Goal: Find specific page/section: Find specific page/section

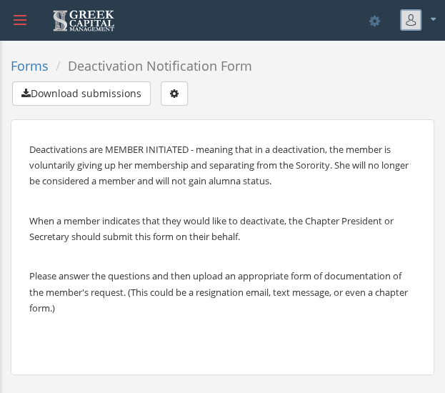
scroll to position [186, 0]
click at [179, 92] on icon "button" at bounding box center [174, 94] width 9 height 10
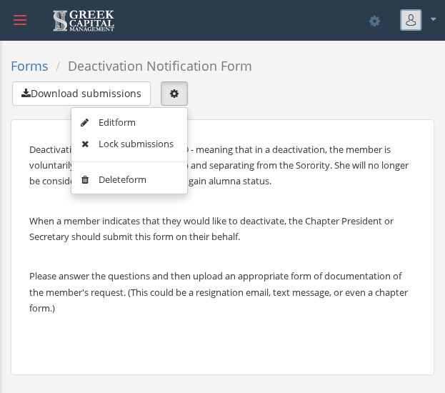
click at [146, 114] on link "Edit form" at bounding box center [129, 122] width 106 height 22
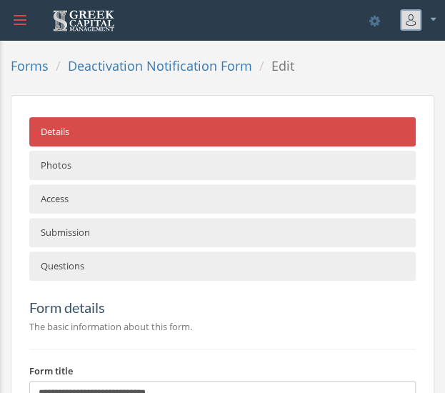
click at [116, 189] on link "Access" at bounding box center [222, 198] width 387 height 29
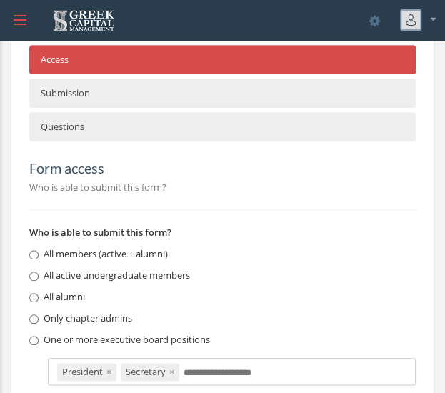
scroll to position [138, 0]
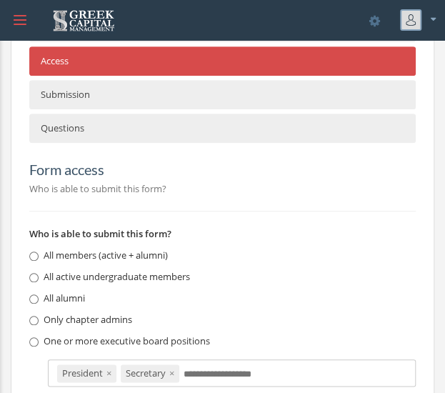
click at [28, 19] on div at bounding box center [20, 20] width 39 height 39
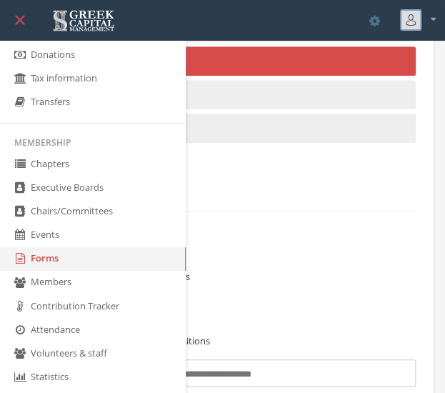
click at [66, 256] on link "Forms" at bounding box center [93, 259] width 186 height 24
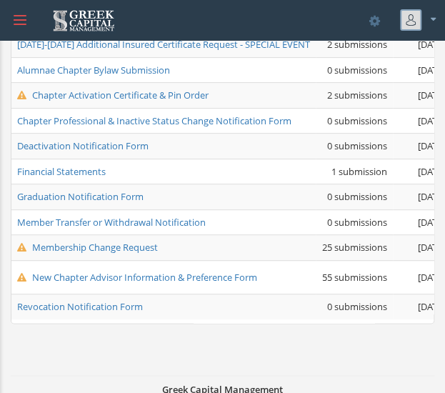
scroll to position [219, 0]
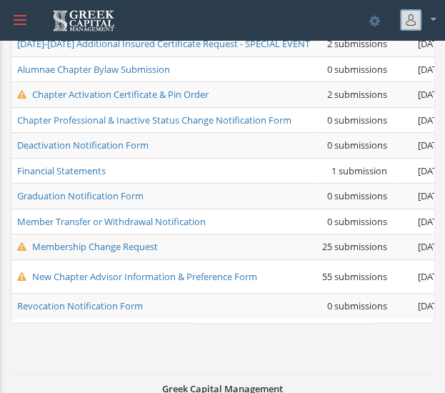
click at [90, 304] on span "Revocation Notification Form" at bounding box center [80, 305] width 126 height 13
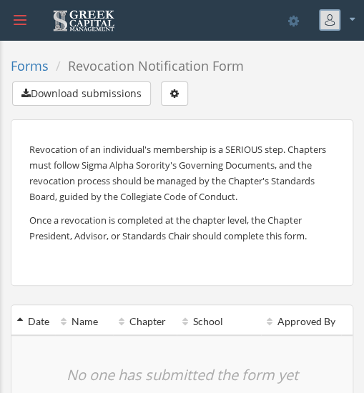
click at [20, 24] on span at bounding box center [20, 24] width 13 height 1
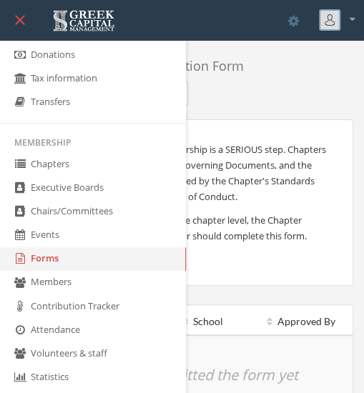
click at [56, 262] on link "Forms" at bounding box center [93, 259] width 186 height 24
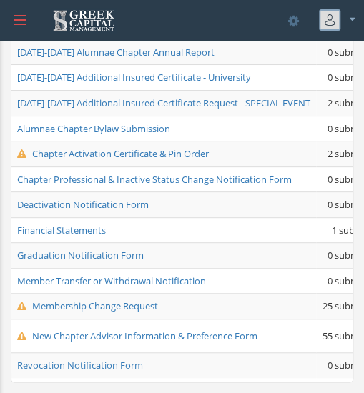
scroll to position [157, 0]
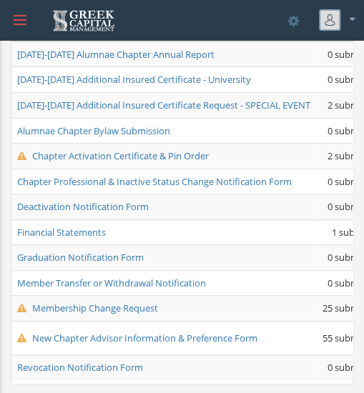
click at [114, 283] on span "Member Transfer or Withdrawal Notification" at bounding box center [111, 283] width 189 height 13
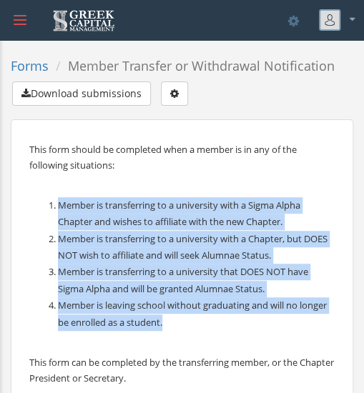
drag, startPoint x: 179, startPoint y: 325, endPoint x: 44, endPoint y: 210, distance: 177.4
click at [44, 210] on ol "Member is transferring to a university with a Sigma Alpha Chapter and wishes to…" at bounding box center [181, 264] width 305 height 134
copy ol "Member is transferring to a university with a Sigma Alpha Chapter and wishes to…"
click at [176, 89] on icon "button" at bounding box center [174, 94] width 9 height 10
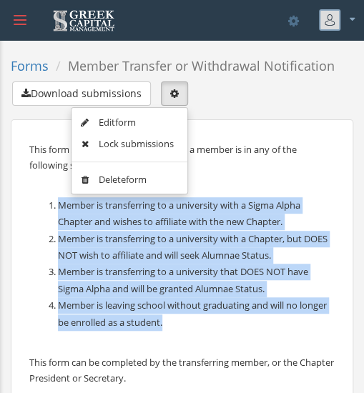
click at [137, 116] on link "Edit form" at bounding box center [129, 122] width 106 height 22
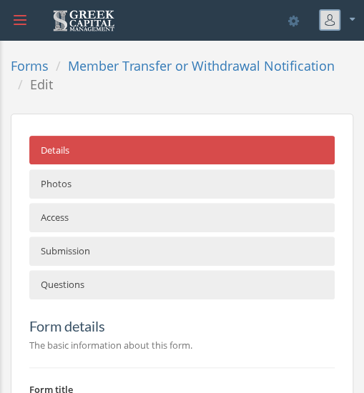
click at [159, 223] on link "Access" at bounding box center [181, 217] width 305 height 29
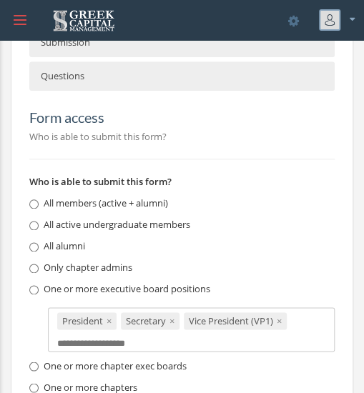
scroll to position [209, 0]
